Goal: Task Accomplishment & Management: Use online tool/utility

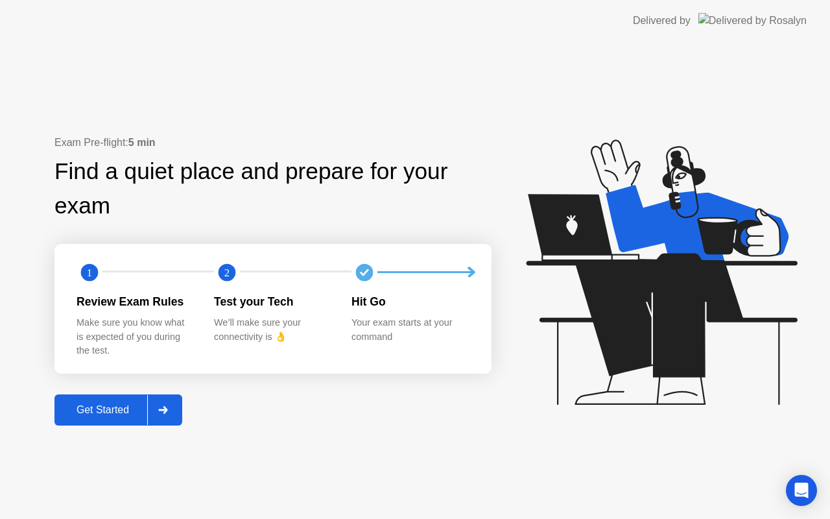
click at [127, 405] on div "Get Started" at bounding box center [102, 410] width 89 height 12
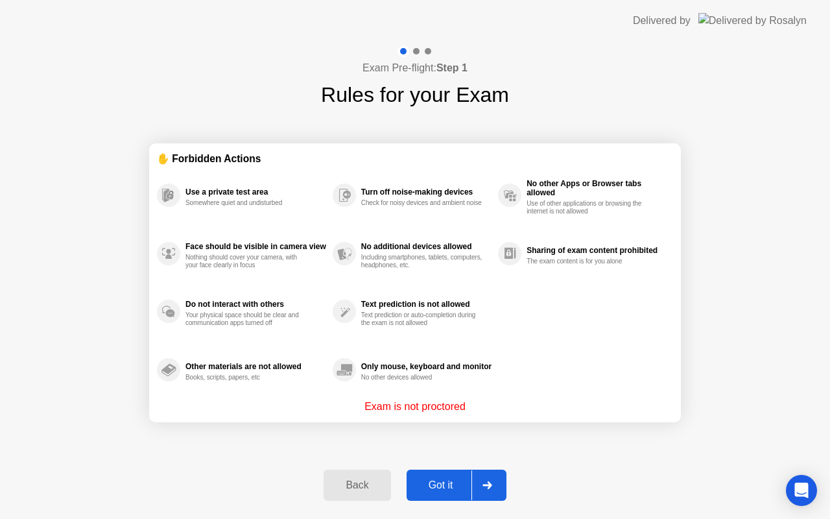
click at [430, 479] on div "Got it" at bounding box center [440, 485] width 61 height 12
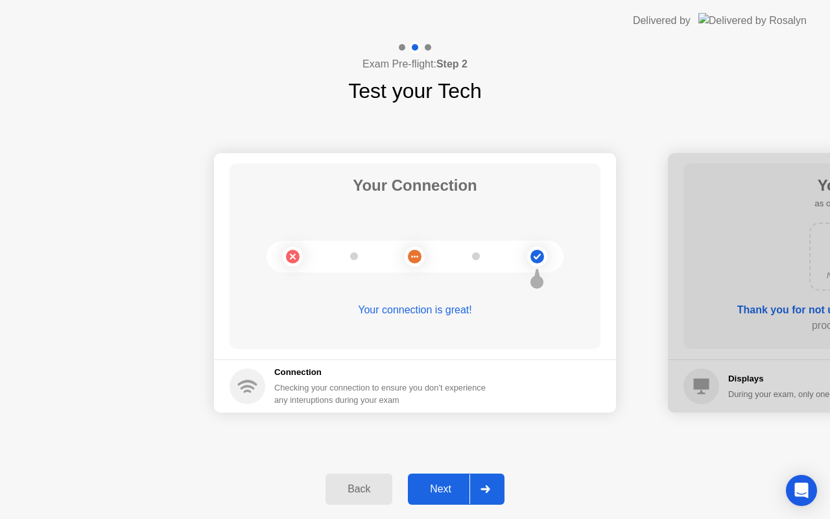
click at [431, 480] on button "Next" at bounding box center [456, 488] width 97 height 31
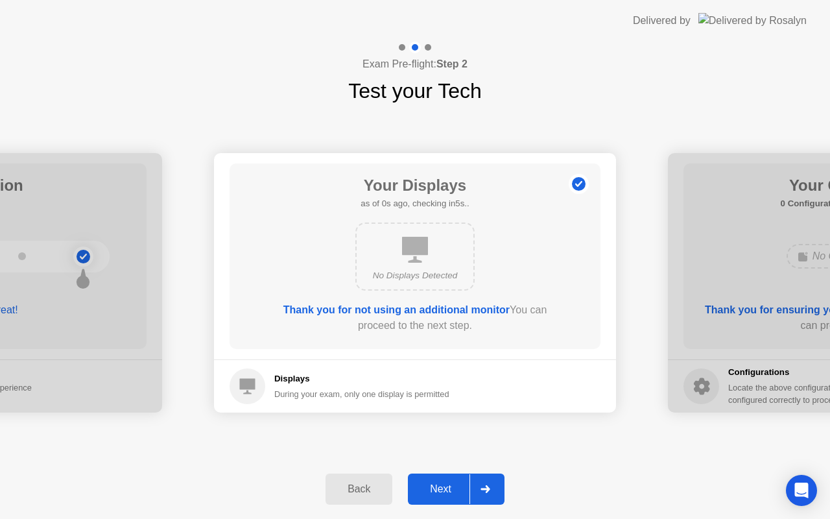
click at [431, 480] on button "Next" at bounding box center [456, 488] width 97 height 31
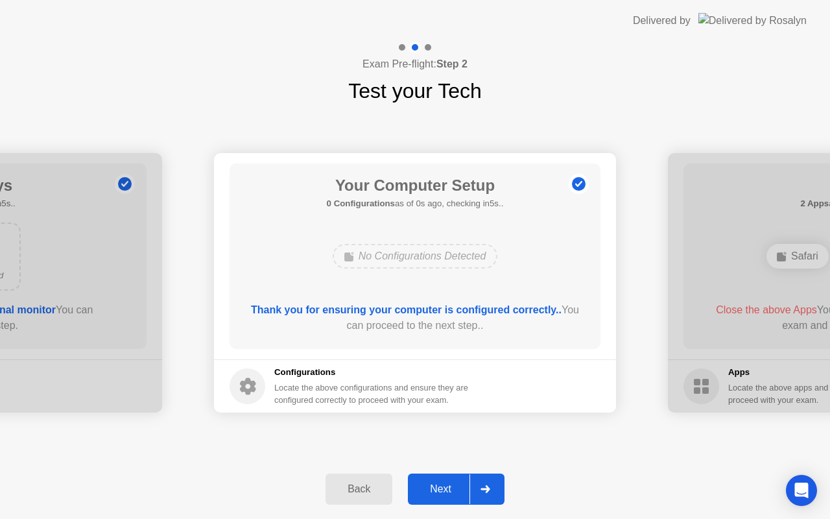
click at [431, 483] on div "Next" at bounding box center [441, 489] width 58 height 12
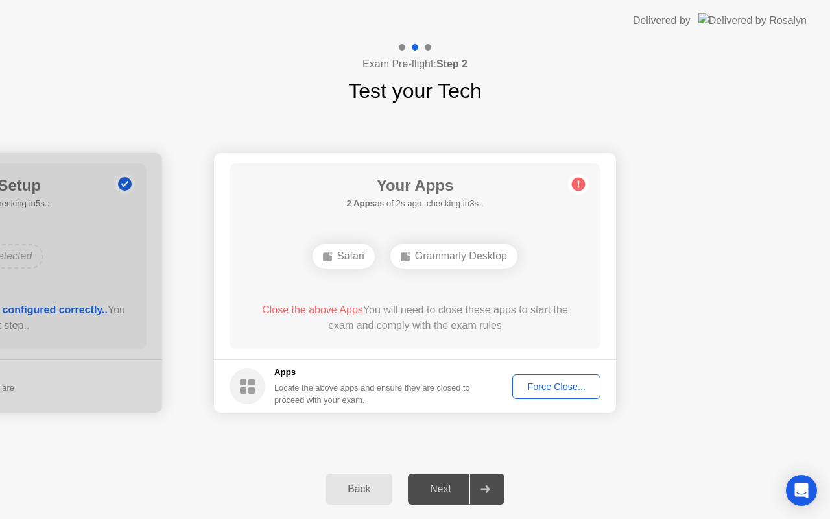
click at [547, 388] on div "Force Close..." at bounding box center [556, 386] width 79 height 10
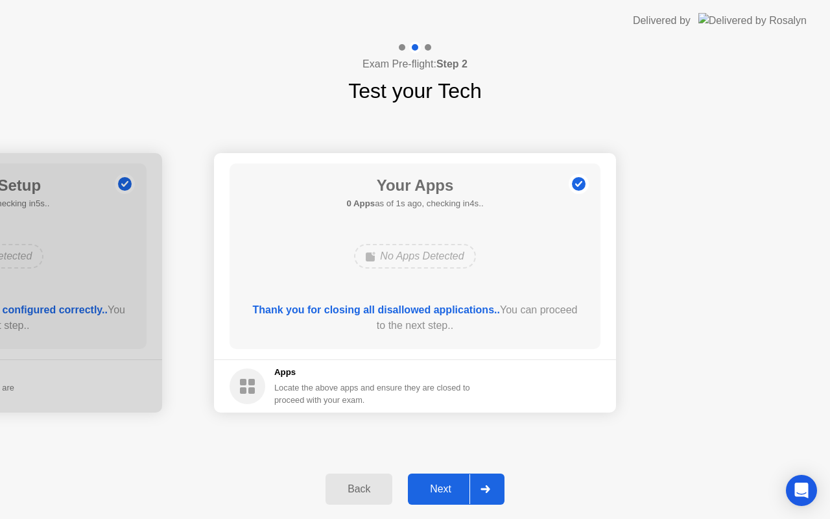
click at [434, 491] on div "Next" at bounding box center [441, 489] width 58 height 12
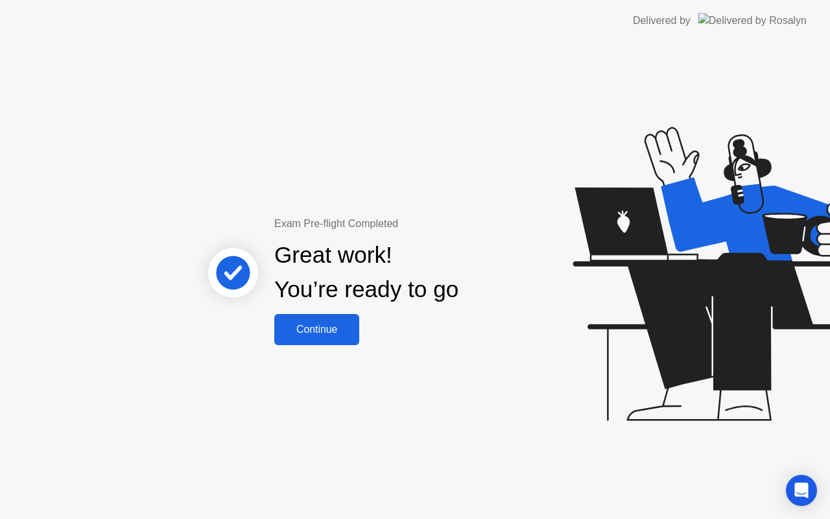
click at [349, 335] on div "Continue" at bounding box center [316, 330] width 77 height 12
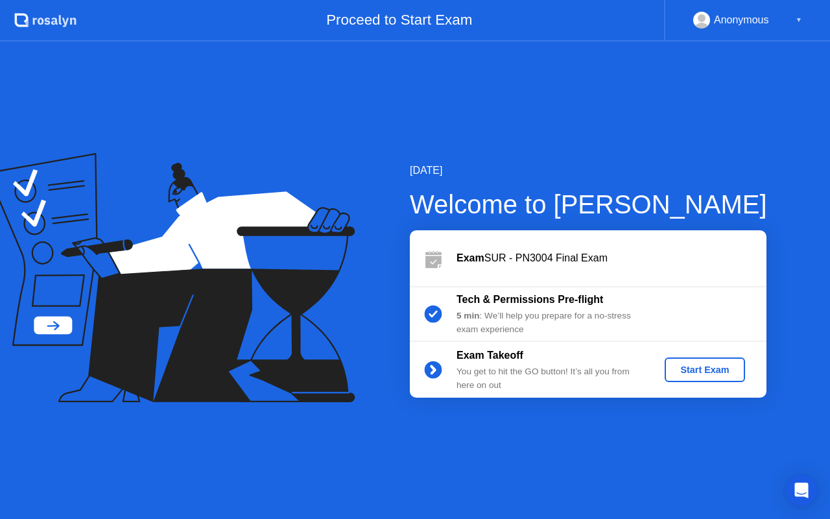
click at [703, 372] on div "Start Exam" at bounding box center [704, 369] width 69 height 10
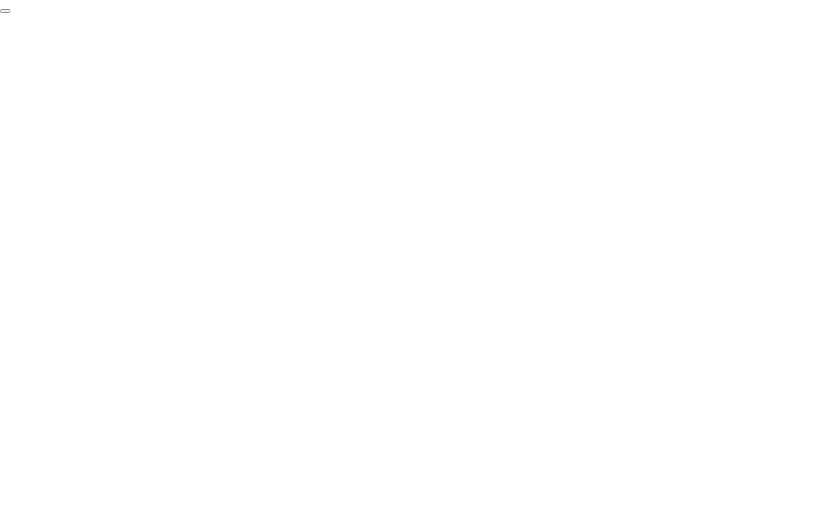
click div "End Proctoring Session"
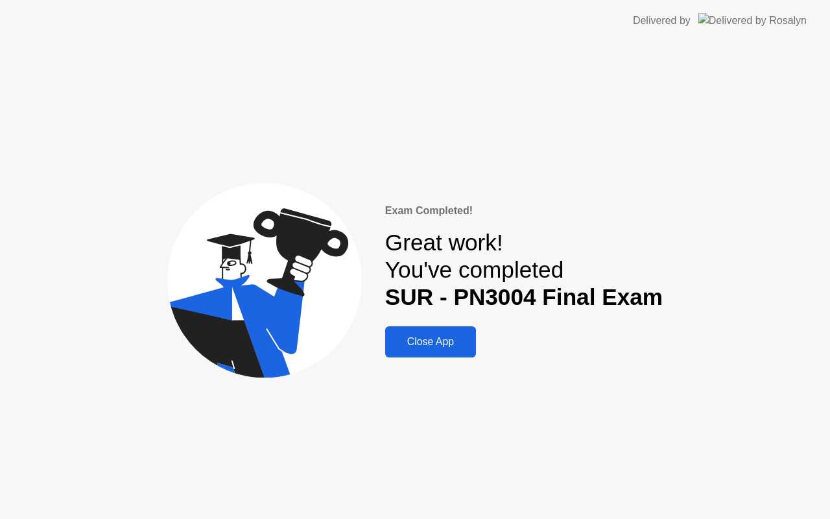
click at [445, 333] on button "Close App" at bounding box center [430, 341] width 91 height 31
